Goal: Task Accomplishment & Management: Complete application form

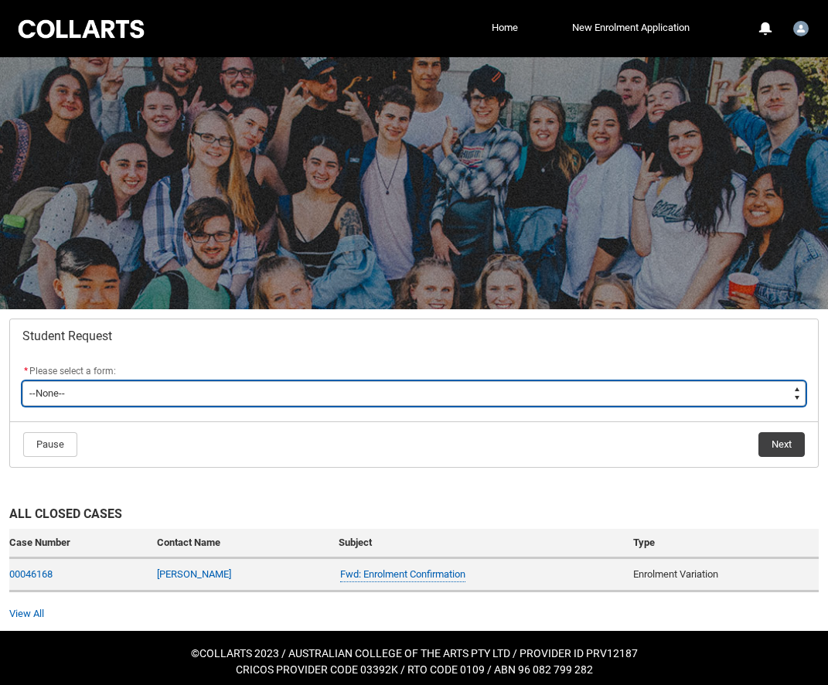
click at [196, 398] on select "--None-- Academic Transcript Application to Appeal Assignment Extension Change …" at bounding box center [413, 393] width 783 height 25
type lightning-select "Reasonable_Adjustment_Choice"
click at [22, 381] on select "--None-- Academic Transcript Application to Appeal Assignment Extension Change …" at bounding box center [413, 393] width 783 height 25
select select "Reasonable_Adjustment_Choice"
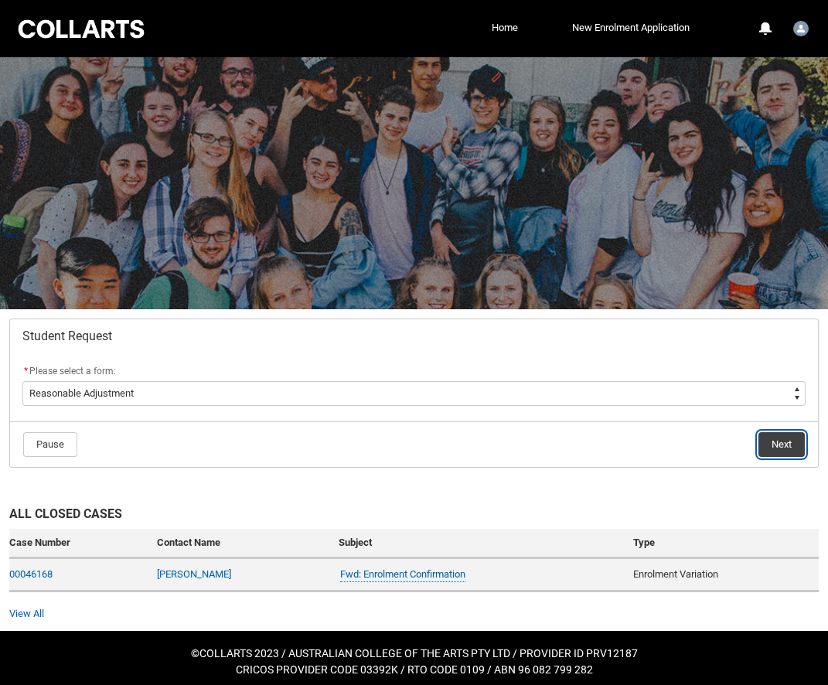
click at [783, 448] on button "Next" at bounding box center [781, 444] width 46 height 25
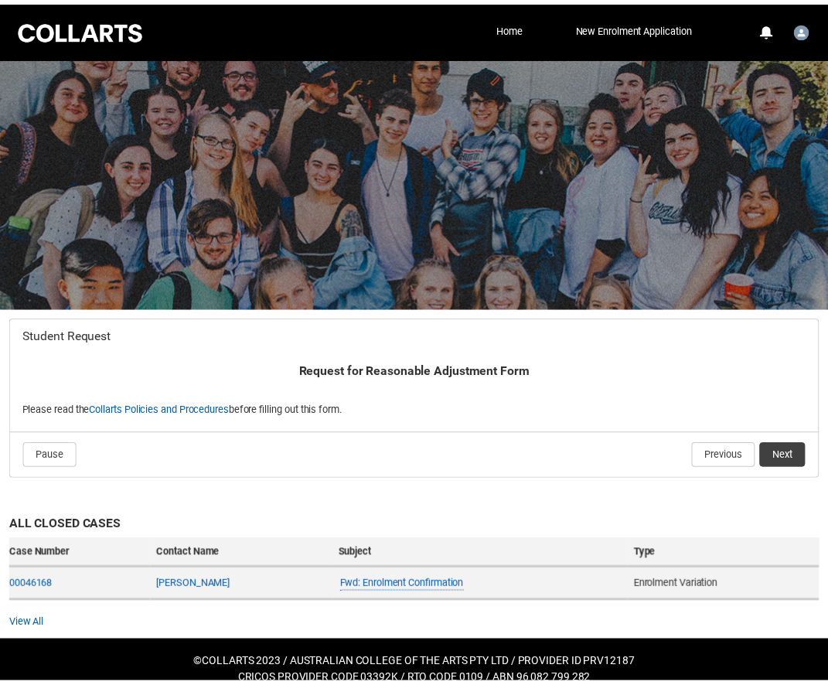
scroll to position [16, 0]
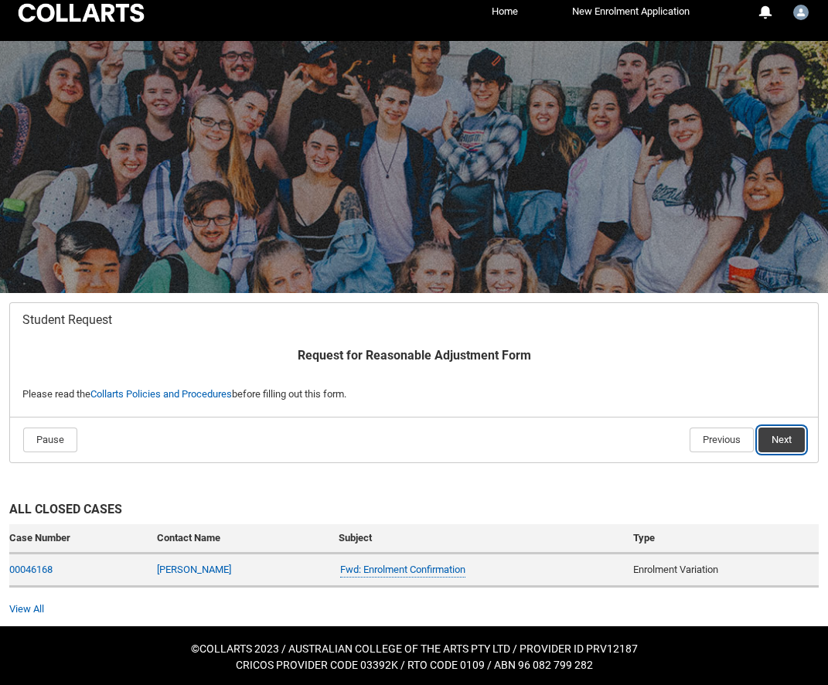
click at [775, 440] on button "Next" at bounding box center [781, 439] width 46 height 25
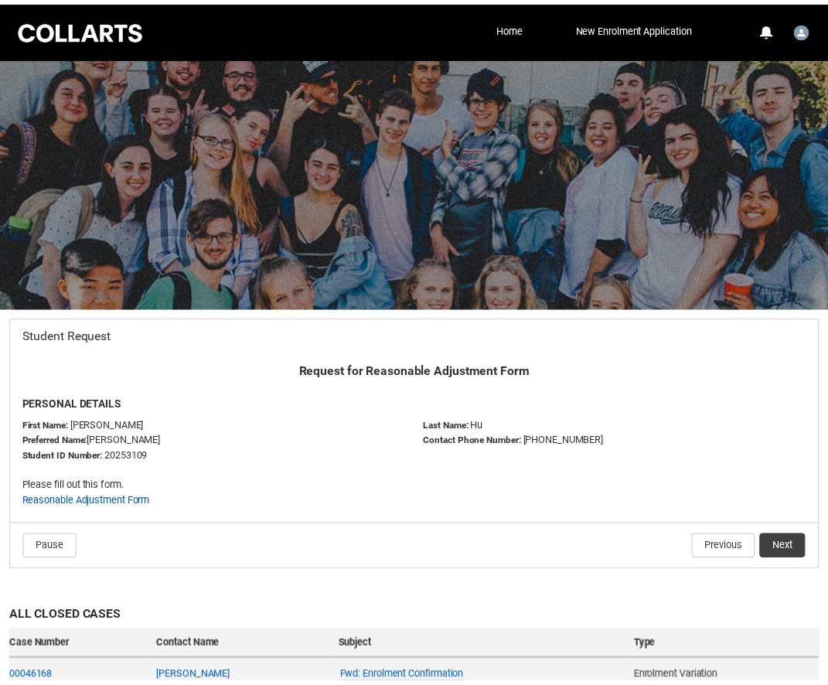
scroll to position [108, 0]
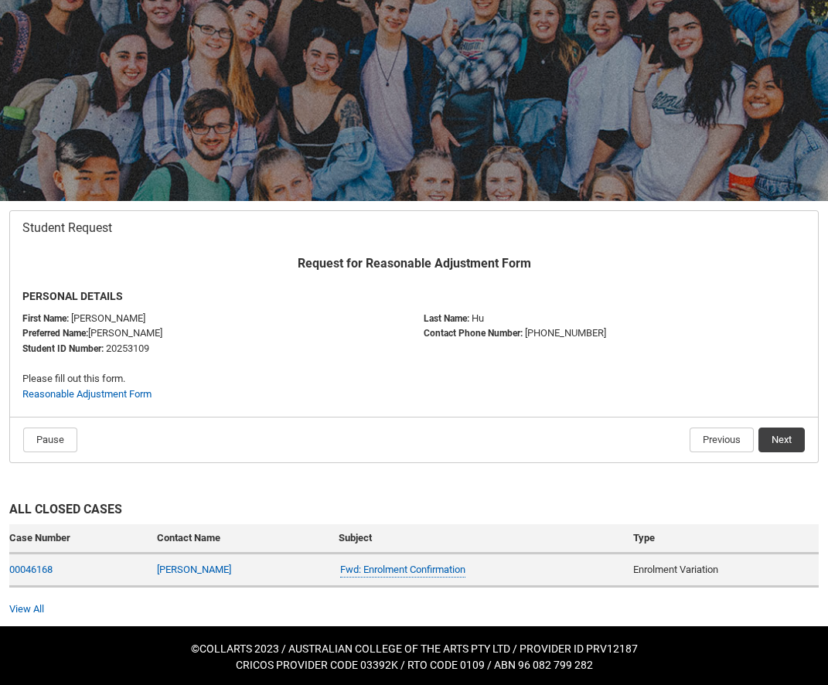
click at [599, 403] on flowruntime-screen-field "Please fill out this form. Reasonable Adjustment Form" at bounding box center [413, 389] width 801 height 36
click at [781, 442] on button "Next" at bounding box center [781, 439] width 46 height 25
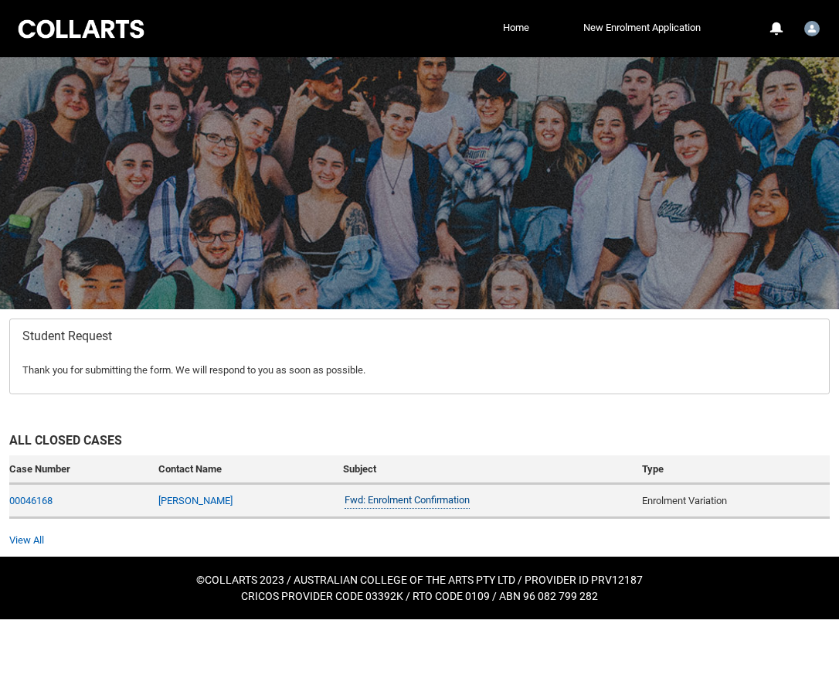
click at [407, 497] on link "Fwd: Enrolment Confirmation" at bounding box center [407, 500] width 125 height 16
